Goal: Task Accomplishment & Management: Use online tool/utility

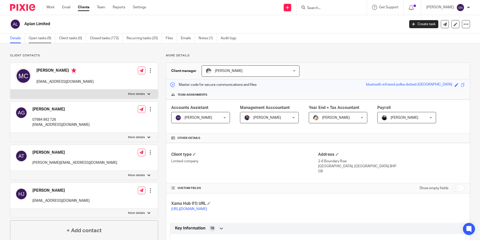
click at [32, 38] on link "Open tasks (9)" at bounding box center [42, 38] width 27 height 10
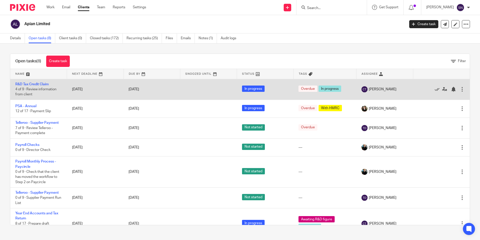
click at [331, 92] on div "Overdue In progress" at bounding box center [325, 89] width 53 height 8
click at [47, 84] on link "R&D Tax Credit Claim" at bounding box center [31, 84] width 33 height 4
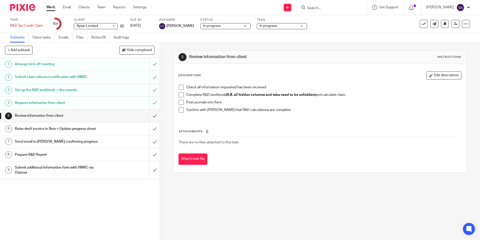
click at [90, 23] on div "Apian Limited Apian Limited" at bounding box center [96, 26] width 44 height 6
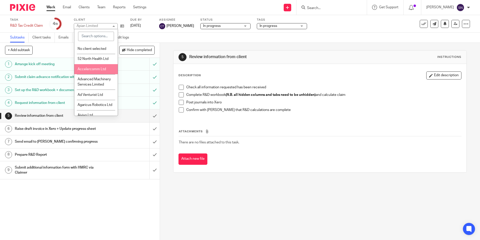
click at [91, 58] on span "52 North Health Ltd" at bounding box center [93, 59] width 31 height 4
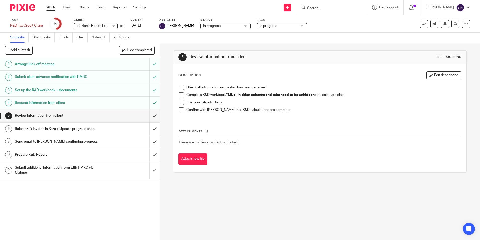
click at [40, 152] on h1 "Prepare R&D Report" at bounding box center [58, 155] width 86 height 8
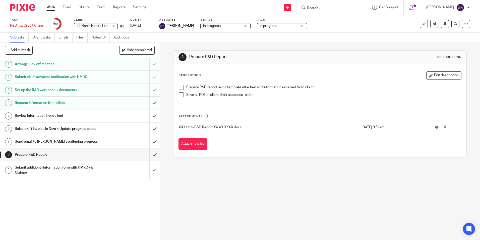
click at [182, 88] on span at bounding box center [181, 87] width 5 height 5
click at [37, 207] on div "1 Arrange kick off meeting 2 Submit claim advance notification with HMRC 3 Set …" at bounding box center [80, 149] width 160 height 182
